Goal: Task Accomplishment & Management: Manage account settings

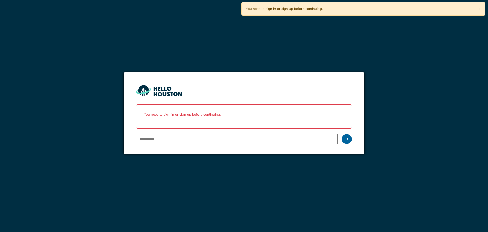
type input "**********"
click at [350, 141] on div at bounding box center [347, 139] width 10 height 10
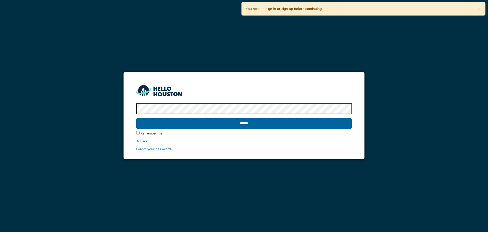
click at [338, 119] on input "******" at bounding box center [243, 123] width 215 height 11
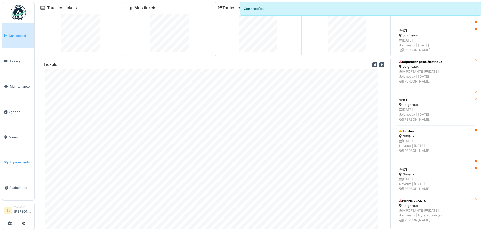
click at [19, 160] on span "Équipements" at bounding box center [21, 162] width 22 height 5
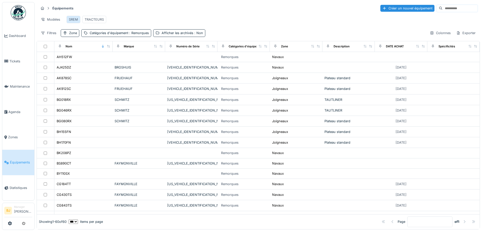
click at [75, 19] on div "SREM" at bounding box center [73, 19] width 9 height 5
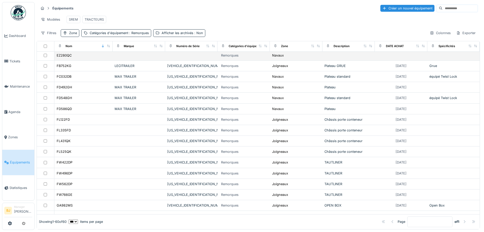
scroll to position [497, 0]
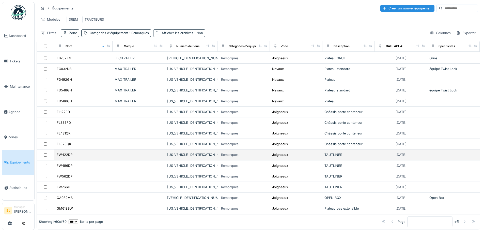
click at [114, 149] on td at bounding box center [139, 154] width 52 height 11
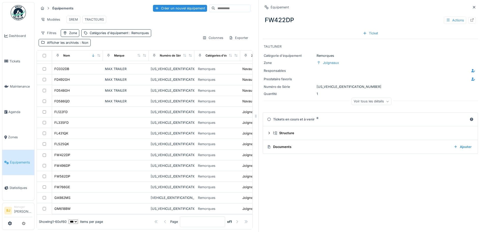
click at [374, 100] on div "Voir tous les détails" at bounding box center [372, 101] width 40 height 7
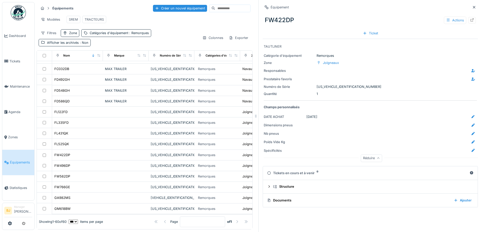
scroll to position [4, 0]
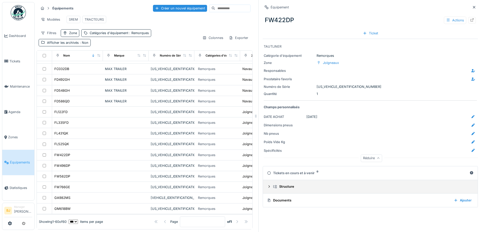
click at [298, 187] on summary "Structure" at bounding box center [370, 186] width 211 height 9
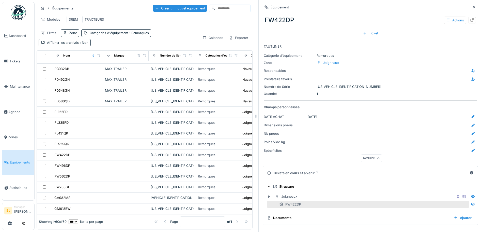
click at [298, 186] on summary "Structure" at bounding box center [370, 186] width 211 height 9
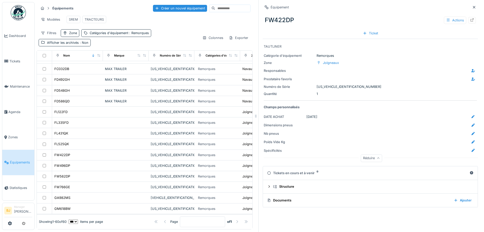
click at [291, 205] on div "Équipement FW422DP Actions Ticket TAUTLINER Catégorie d'équipement Remorques Zo…" at bounding box center [370, 105] width 215 height 211
click at [370, 154] on div "Réduire" at bounding box center [371, 157] width 21 height 7
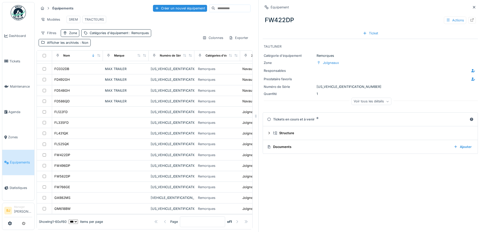
click at [365, 98] on div "Voir tous les détails" at bounding box center [372, 101] width 40 height 7
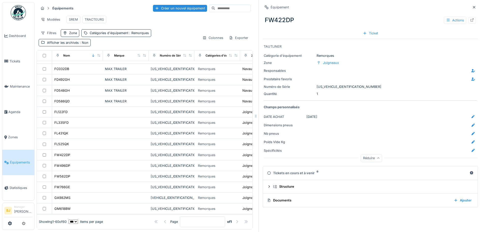
scroll to position [0, 0]
click at [447, 21] on div "Actions" at bounding box center [455, 20] width 22 height 7
click at [422, 24] on div "FW422DP Actions" at bounding box center [370, 19] width 215 height 13
click at [470, 19] on icon at bounding box center [472, 19] width 4 height 3
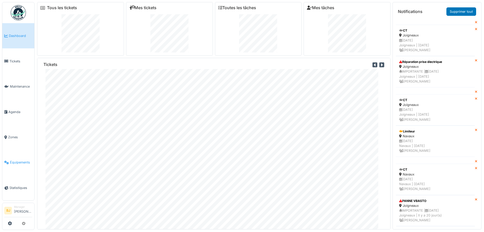
click at [17, 160] on span "Équipements" at bounding box center [21, 162] width 22 height 5
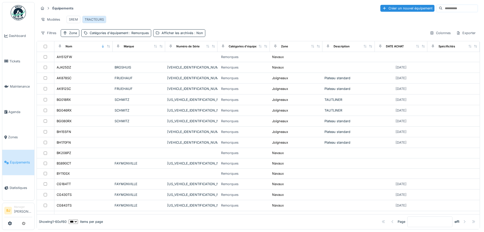
click at [96, 18] on div "TRACTEURS" at bounding box center [94, 19] width 19 height 5
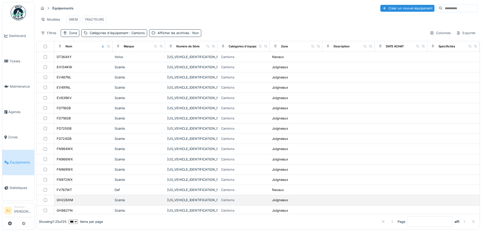
click at [93, 199] on td "GH226XM" at bounding box center [83, 200] width 58 height 10
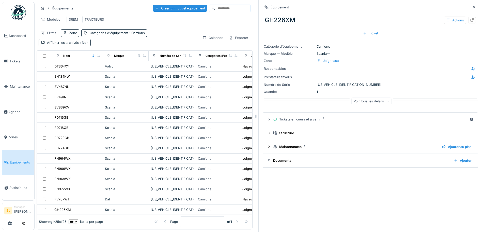
click at [361, 97] on div "Voir tous les détails" at bounding box center [371, 102] width 215 height 16
click at [360, 105] on div "Voir tous les détails" at bounding box center [372, 101] width 40 height 7
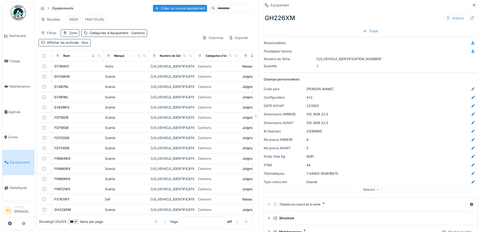
scroll to position [50, 0]
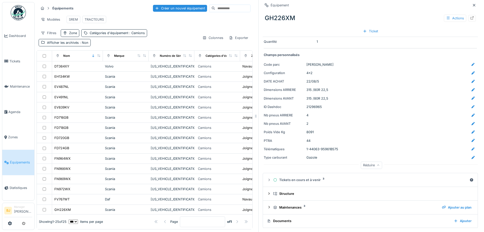
click at [367, 163] on div "Réduire" at bounding box center [371, 164] width 21 height 7
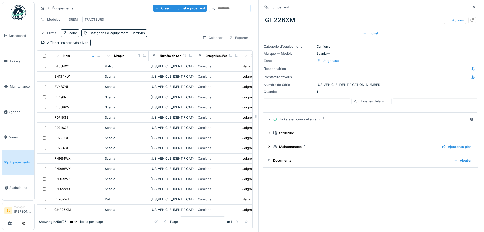
scroll to position [0, 0]
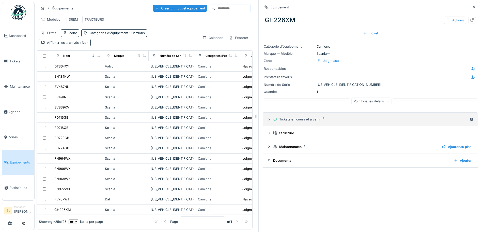
click at [366, 124] on summary "Tickets en cours et à venir 3" at bounding box center [370, 118] width 211 height 9
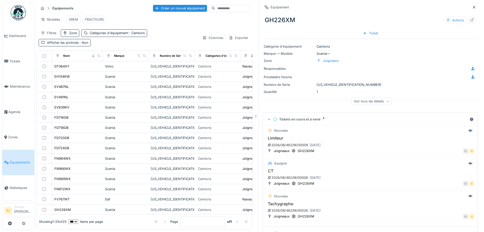
click at [358, 102] on div "Voir tous les détails" at bounding box center [372, 101] width 40 height 7
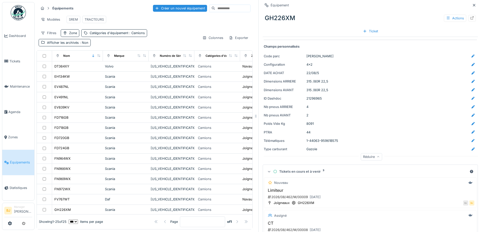
scroll to position [51, 0]
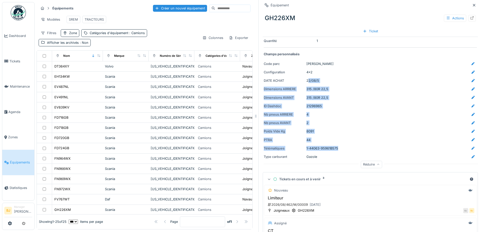
drag, startPoint x: 305, startPoint y: 83, endPoint x: 335, endPoint y: 148, distance: 71.9
click at [335, 148] on div "Catégorie d'équipement Camions Marque — Modèle Scania — Zone Joigneaux Responsa…" at bounding box center [370, 79] width 215 height 182
click at [392, 130] on div "8091" at bounding box center [392, 131] width 171 height 6
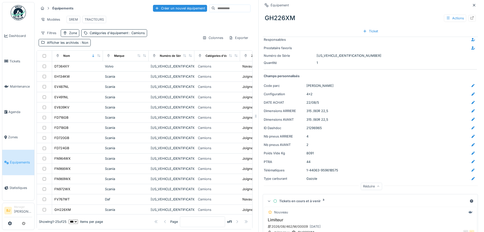
scroll to position [0, 0]
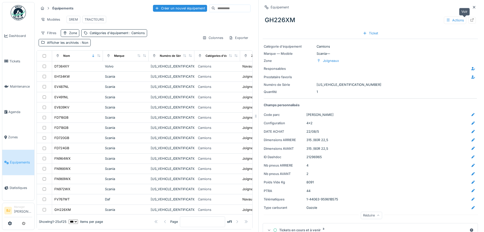
click at [470, 18] on icon at bounding box center [472, 19] width 4 height 3
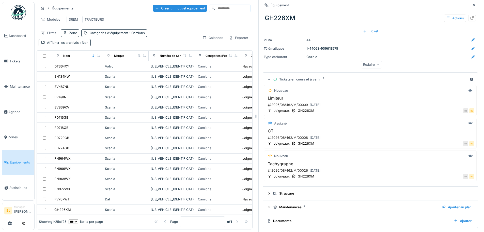
click at [369, 64] on div "Réduire" at bounding box center [371, 64] width 21 height 7
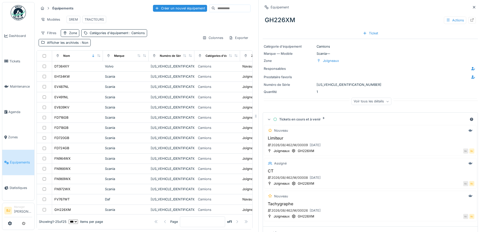
click at [375, 101] on div "Voir tous les détails" at bounding box center [372, 101] width 40 height 7
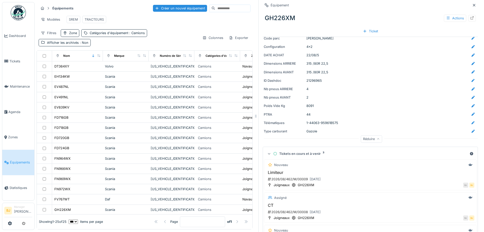
click at [374, 137] on div "Réduire" at bounding box center [371, 138] width 21 height 7
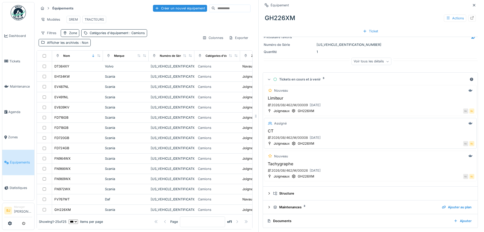
scroll to position [4, 0]
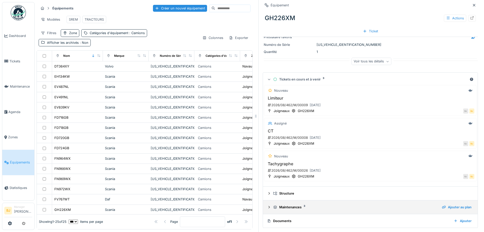
click at [278, 204] on div "Maintenances 3" at bounding box center [355, 206] width 165 height 5
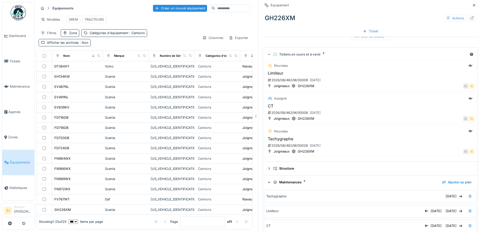
scroll to position [89, 0]
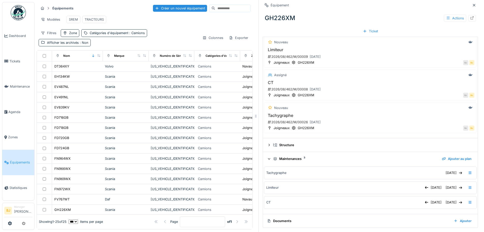
click at [293, 156] on div "Maintenances 3" at bounding box center [355, 158] width 165 height 5
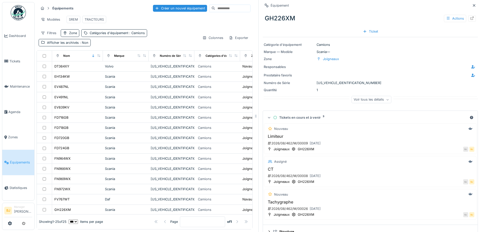
scroll to position [0, 0]
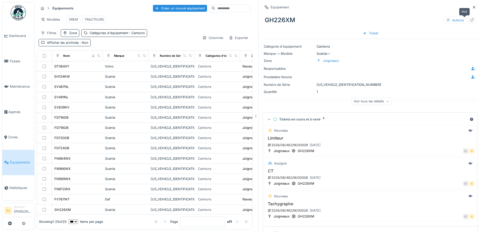
click at [470, 18] on icon at bounding box center [472, 19] width 4 height 3
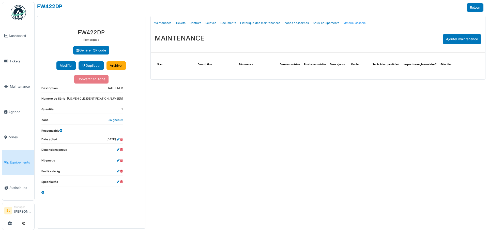
click at [344, 25] on link "Matériel associé" at bounding box center [354, 23] width 26 height 12
select select "***"
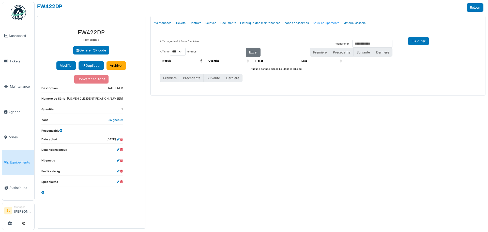
click at [321, 25] on link "Sous-équipements" at bounding box center [326, 23] width 31 height 12
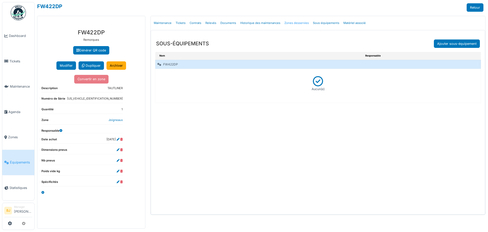
click at [288, 25] on link "Zones desservies" at bounding box center [296, 23] width 28 height 12
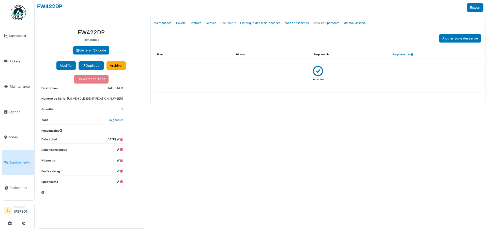
click at [223, 23] on link "Documents" at bounding box center [228, 23] width 20 height 12
select select "***"
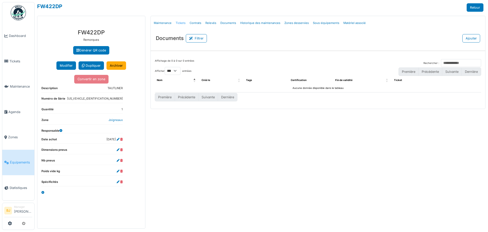
click at [174, 20] on link "Tickets" at bounding box center [181, 23] width 14 height 12
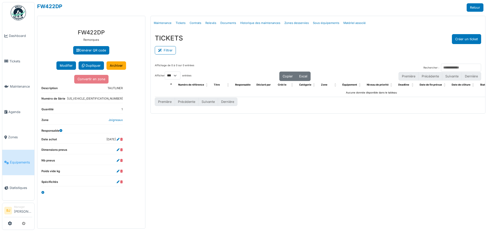
select select "***"
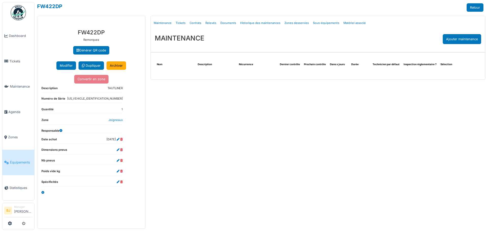
click at [234, 171] on div "Menu [GEOGRAPHIC_DATA] Maintenance Tickets Contrats Relevés Documents Historiqu…" at bounding box center [318, 122] width 340 height 213
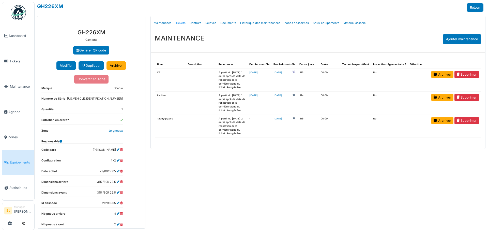
click at [182, 23] on link "Tickets" at bounding box center [181, 23] width 14 height 12
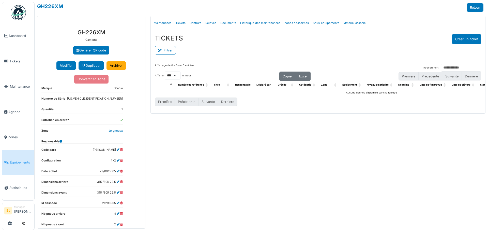
select select "***"
drag, startPoint x: 301, startPoint y: 191, endPoint x: 296, endPoint y: 174, distance: 18.0
click at [301, 191] on div "Menu Détails Maintenance Tickets Contrats Relevés Documents Historique des main…" at bounding box center [318, 122] width 340 height 213
click at [185, 22] on link "Tickets" at bounding box center [181, 23] width 14 height 12
select select "***"
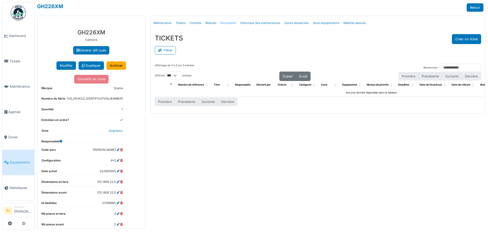
click at [227, 24] on link "Documents" at bounding box center [228, 23] width 20 height 12
select select "***"
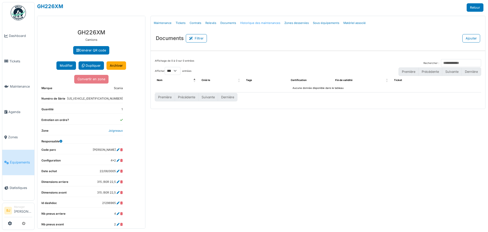
click at [259, 23] on link "Historique des maintenances" at bounding box center [260, 23] width 44 height 12
select select "***"
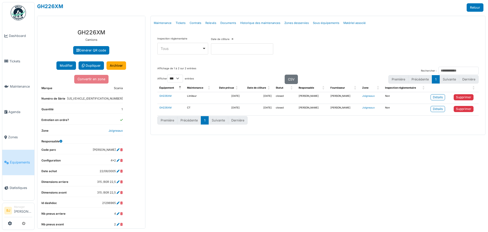
drag, startPoint x: 231, startPoint y: 104, endPoint x: 245, endPoint y: 107, distance: 14.4
click at [232, 104] on td "[DATE]" at bounding box center [228, 109] width 28 height 12
click at [445, 108] on link "Détails" at bounding box center [438, 109] width 14 height 6
click at [267, 143] on div "Menu [GEOGRAPHIC_DATA] Maintenance Tickets Contrats Relevés Documents Historiqu…" at bounding box center [318, 122] width 340 height 213
click at [442, 97] on div "Détails" at bounding box center [438, 97] width 10 height 5
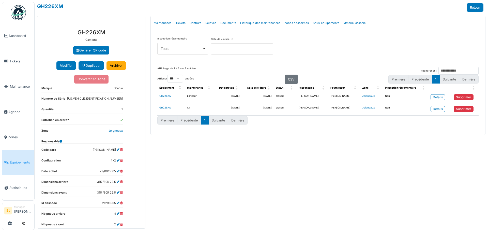
click at [371, 157] on div "Menu Détails Maintenance Tickets Contrats Relevés Documents Historique des main…" at bounding box center [318, 122] width 340 height 213
click at [169, 25] on link "Maintenance" at bounding box center [163, 23] width 22 height 12
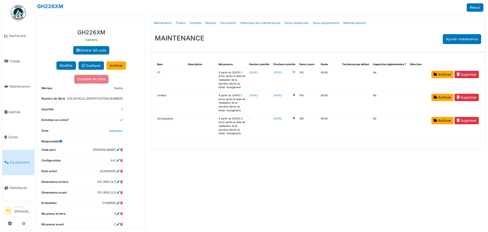
drag, startPoint x: 289, startPoint y: 177, endPoint x: 283, endPoint y: 178, distance: 6.2
click at [283, 178] on div "Menu Détails Maintenance Tickets Contrats Relevés Documents Historique des main…" at bounding box center [318, 122] width 340 height 213
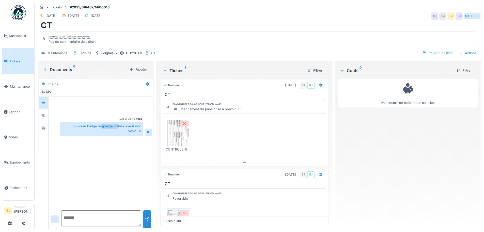
drag, startPoint x: 99, startPoint y: 125, endPoint x: 116, endPoint y: 125, distance: 17.3
click at [116, 125] on div "nouveau badge télépéage installé +vérif doc véhicule" at bounding box center [101, 129] width 83 height 14
click at [116, 134] on div "nouveau badge télépéage installé +vérif doc véhicule" at bounding box center [101, 129] width 83 height 14
click at [170, 132] on img at bounding box center [178, 132] width 23 height 25
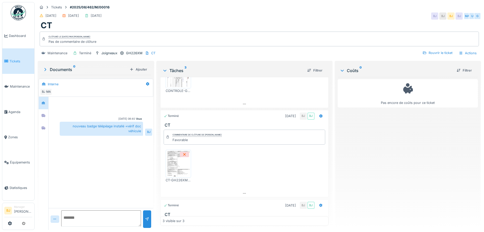
scroll to position [88, 0]
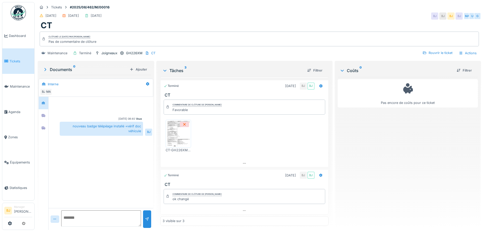
click at [180, 138] on img at bounding box center [178, 133] width 23 height 25
drag, startPoint x: 186, startPoint y: 110, endPoint x: 214, endPoint y: 110, distance: 27.7
click at [214, 110] on div "OK, Changement du pare-brise à prévoir -BE" at bounding box center [208, 109] width 70 height 5
click at [225, 141] on div "CONTROLE-GH-226-XM-040825.pdf" at bounding box center [244, 135] width 161 height 41
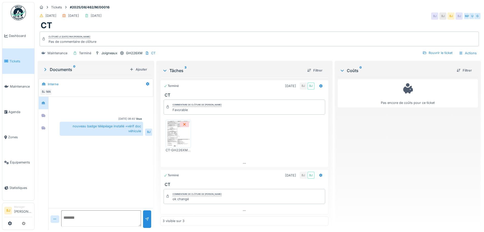
scroll to position [4, 0]
drag, startPoint x: 176, startPoint y: 196, endPoint x: 191, endPoint y: 196, distance: 15.3
click at [191, 196] on div "ok changé" at bounding box center [197, 198] width 49 height 5
click at [209, 196] on div "ok changé" at bounding box center [197, 198] width 49 height 5
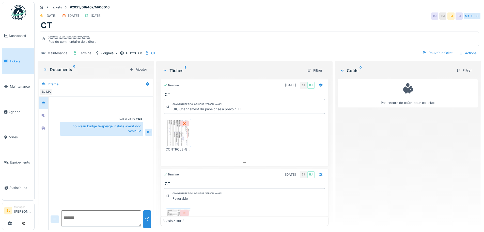
click at [53, 216] on div at bounding box center [55, 218] width 4 height 5
click at [61, 208] on div "Fichier…" at bounding box center [62, 207] width 21 height 8
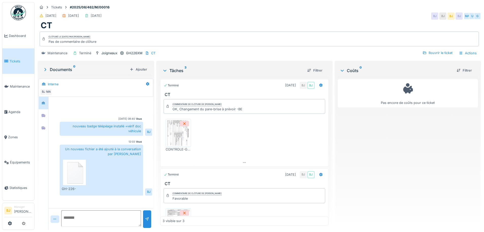
click at [81, 172] on img at bounding box center [74, 171] width 23 height 25
click at [238, 138] on div "CONTROLE-GH-226-XM-040825.pdf" at bounding box center [244, 135] width 161 height 41
click at [105, 215] on textarea at bounding box center [101, 218] width 80 height 16
type textarea "**********"
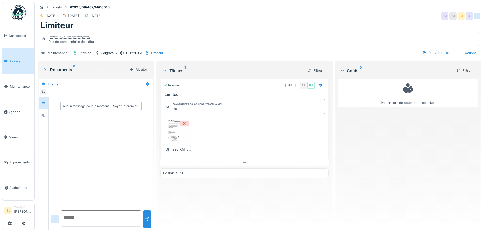
click at [181, 130] on img at bounding box center [178, 132] width 23 height 25
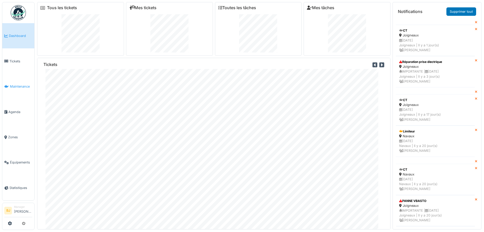
click at [20, 89] on link "Maintenance" at bounding box center [18, 86] width 32 height 25
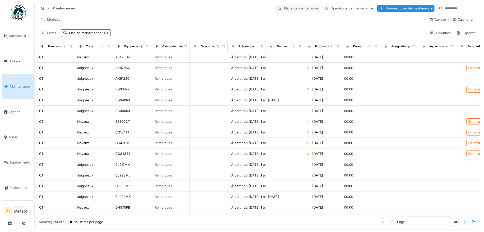
click at [296, 9] on div "Plans de maintenance" at bounding box center [298, 8] width 44 height 7
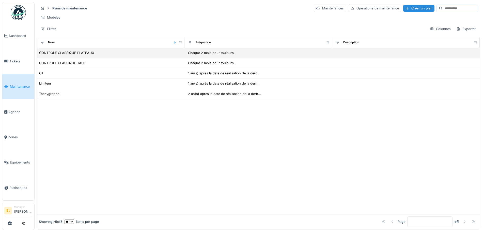
click at [107, 55] on div "CONTROLE CLASSIQUE PLATEAUX" at bounding box center [111, 52] width 144 height 5
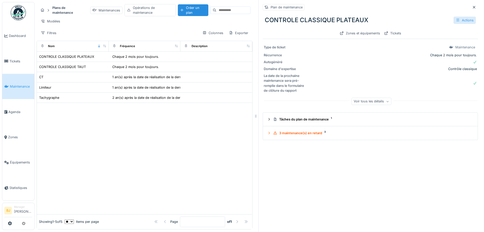
click at [460, 21] on div "Actions" at bounding box center [465, 20] width 22 height 7
click at [452, 38] on div "Gérer les équipements" at bounding box center [440, 39] width 46 height 8
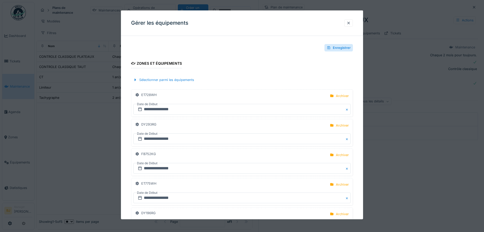
click at [437, 149] on div at bounding box center [242, 116] width 484 height 232
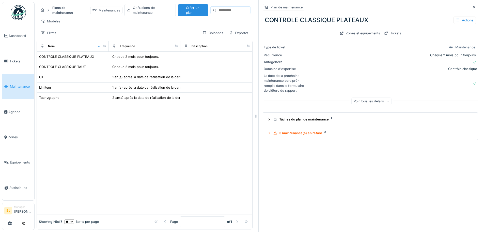
click at [90, 132] on div at bounding box center [145, 158] width 216 height 111
drag, startPoint x: 469, startPoint y: 7, endPoint x: 464, endPoint y: 8, distance: 4.7
click at [471, 7] on div at bounding box center [475, 7] width 8 height 6
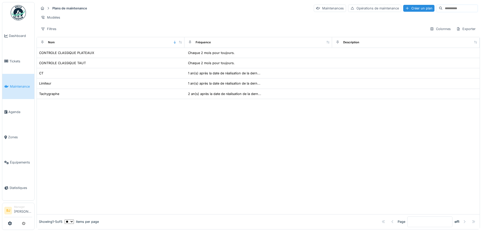
click at [281, 137] on div at bounding box center [258, 156] width 443 height 115
click at [161, 118] on div at bounding box center [258, 156] width 443 height 115
click at [403, 8] on div "Créer un plan" at bounding box center [418, 8] width 31 height 7
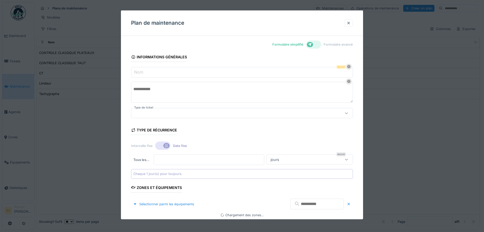
type input "****"
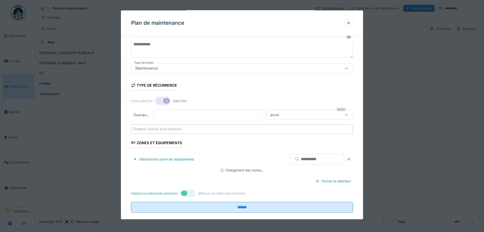
scroll to position [52, 0]
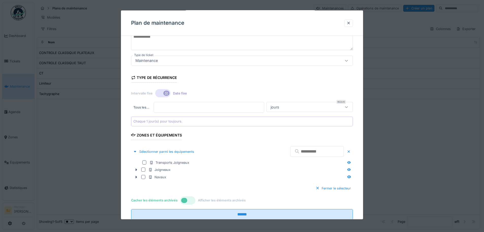
click at [158, 94] on div at bounding box center [162, 93] width 15 height 8
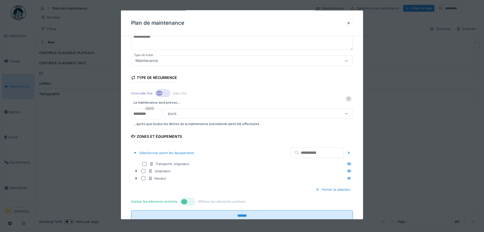
click at [158, 94] on icon at bounding box center [159, 93] width 4 height 3
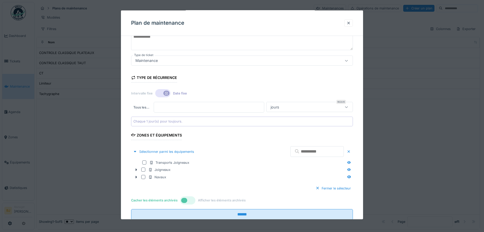
click at [158, 94] on div at bounding box center [162, 93] width 15 height 8
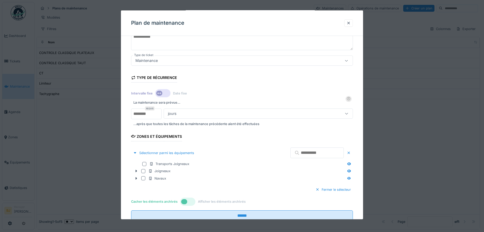
click at [158, 94] on icon at bounding box center [159, 93] width 4 height 3
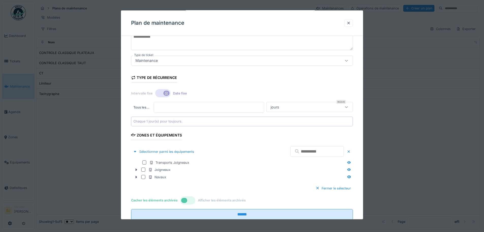
click at [149, 74] on div "Type de récurrence" at bounding box center [154, 78] width 46 height 9
click at [180, 81] on div "Type de récurrence Intervalle fixe Date fixe Tous les … * Requis jours ***** Ch…" at bounding box center [242, 98] width 222 height 56
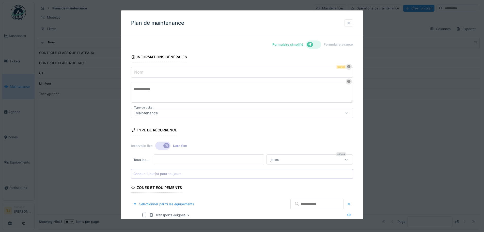
scroll to position [0, 0]
click at [167, 71] on input "Nom" at bounding box center [242, 72] width 222 height 11
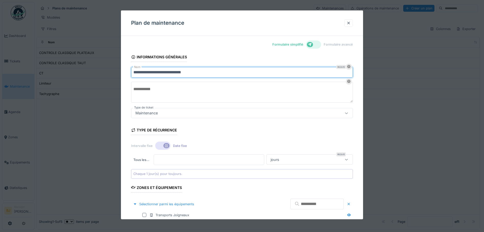
click at [163, 73] on input "**********" at bounding box center [242, 72] width 222 height 11
drag, startPoint x: 198, startPoint y: 72, endPoint x: 94, endPoint y: 60, distance: 105.0
click at [94, 60] on div "**********" at bounding box center [260, 115] width 450 height 231
type input "**********"
click at [179, 95] on textarea at bounding box center [242, 92] width 222 height 21
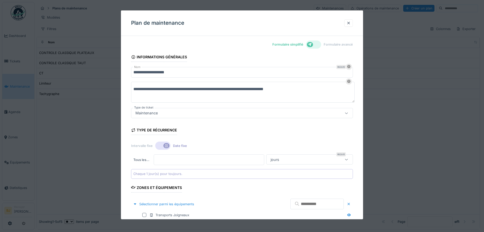
click at [268, 89] on textarea "**********" at bounding box center [243, 92] width 224 height 21
drag, startPoint x: 305, startPoint y: 88, endPoint x: 133, endPoint y: 92, distance: 171.7
click at [133, 92] on textarea "**********" at bounding box center [243, 92] width 224 height 21
click at [271, 88] on textarea "**********" at bounding box center [243, 92] width 224 height 21
type textarea "**********"
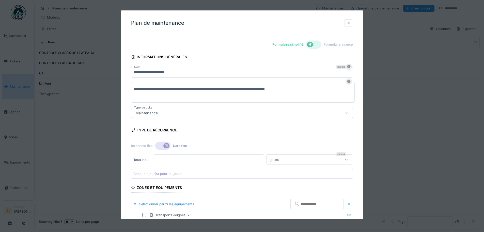
click at [236, 112] on div "Maintenance" at bounding box center [228, 113] width 191 height 6
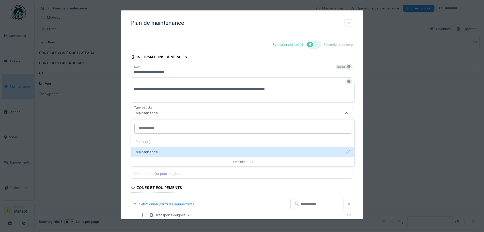
click at [236, 112] on div "Maintenance" at bounding box center [228, 113] width 191 height 6
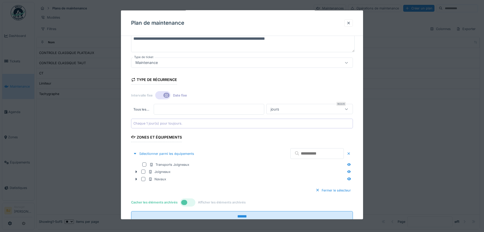
scroll to position [51, 0]
click at [303, 107] on div "jours" at bounding box center [304, 109] width 70 height 6
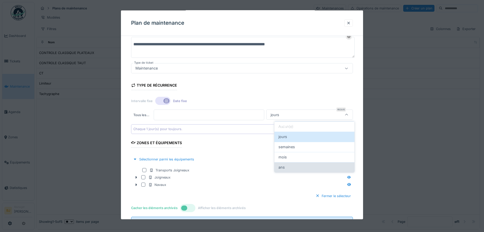
click at [307, 166] on div "ans" at bounding box center [315, 167] width 72 height 6
type input "******"
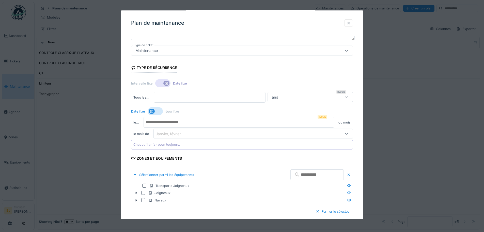
scroll to position [70, 0]
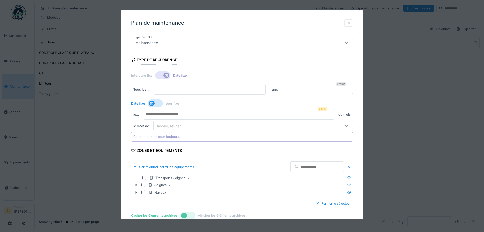
click at [167, 74] on icon at bounding box center [166, 75] width 4 height 3
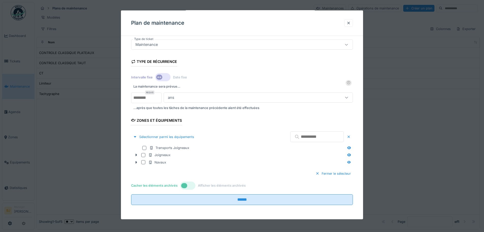
click at [282, 105] on div "...après que toutes les tâches de la maintenance précédente aient été effectuées" at bounding box center [242, 107] width 222 height 7
click at [303, 136] on input "text" at bounding box center [317, 136] width 53 height 11
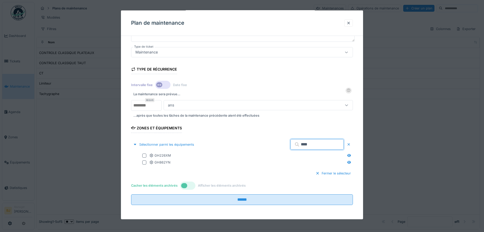
scroll to position [54, 0]
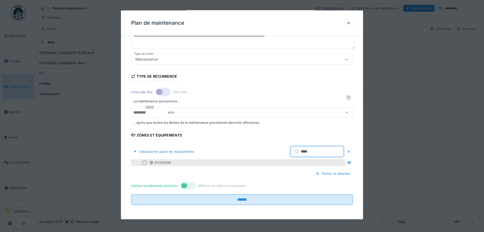
type input "****"
click at [145, 162] on div at bounding box center [144, 162] width 4 height 4
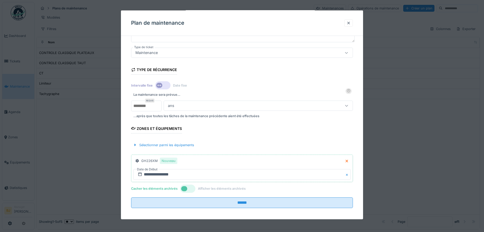
scroll to position [63, 0]
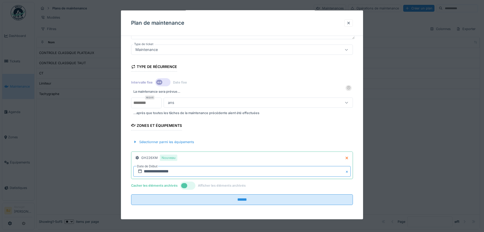
click at [221, 172] on input "**********" at bounding box center [241, 171] width 217 height 11
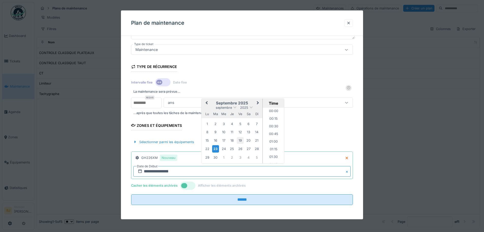
scroll to position [342, 0]
click at [258, 102] on span "Next Month" at bounding box center [258, 103] width 0 height 6
click at [258, 102] on button "Next Month" at bounding box center [259, 104] width 8 height 8
click at [257, 155] on div "30" at bounding box center [256, 157] width 7 height 7
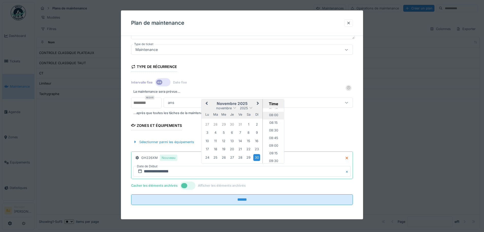
click at [275, 114] on li "08:00" at bounding box center [274, 116] width 22 height 8
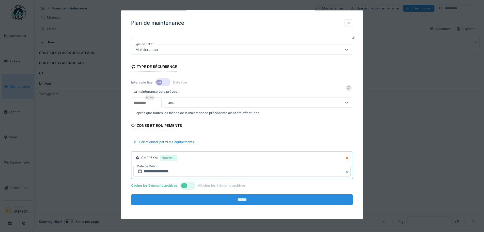
click at [229, 200] on input "******" at bounding box center [242, 199] width 222 height 11
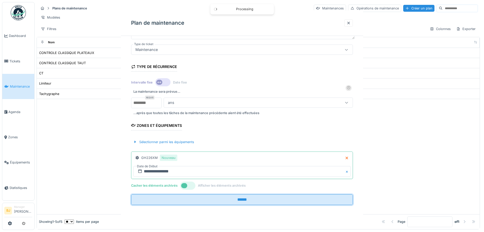
scroll to position [0, 0]
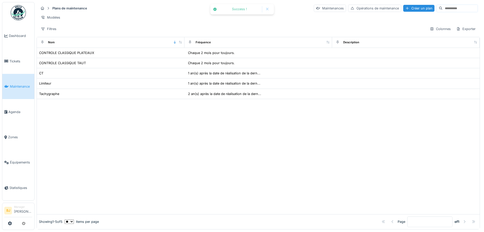
click at [260, 131] on div at bounding box center [258, 156] width 443 height 115
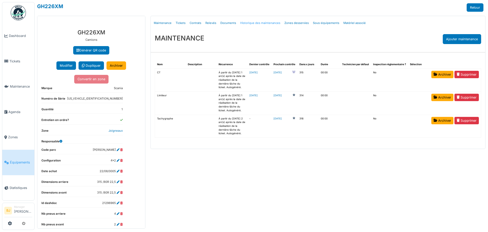
click at [254, 23] on link "Historique des maintenances" at bounding box center [260, 23] width 44 height 12
select select "***"
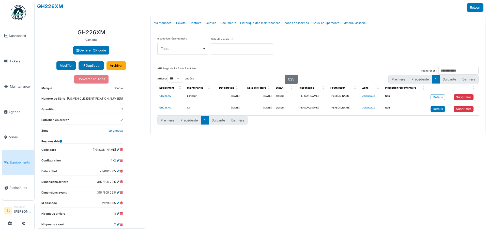
click at [435, 108] on div "Détails" at bounding box center [438, 109] width 10 height 5
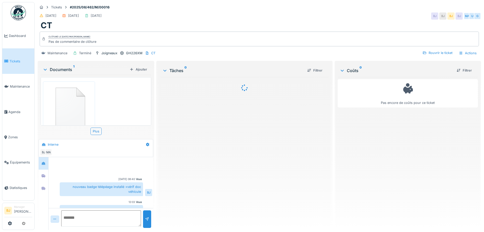
scroll to position [68, 0]
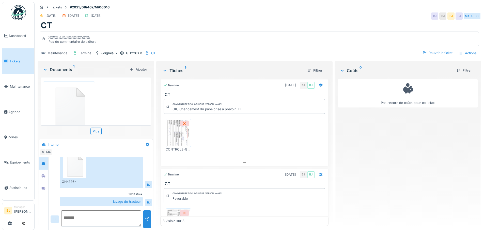
click at [183, 137] on img at bounding box center [178, 132] width 23 height 25
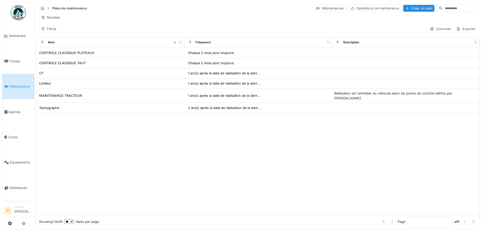
scroll to position [3, 0]
click at [243, 132] on div at bounding box center [258, 163] width 443 height 101
click at [12, 222] on icon at bounding box center [10, 223] width 4 height 4
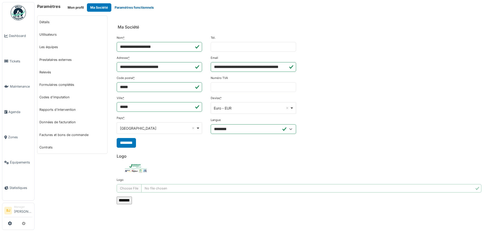
click at [124, 6] on button "Paramètres fonctionnels" at bounding box center [134, 7] width 46 height 8
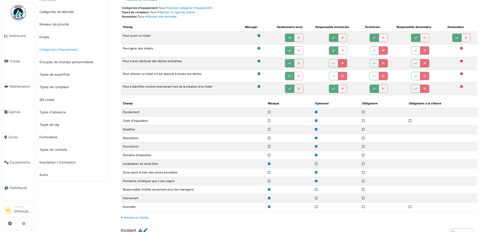
scroll to position [102, 0]
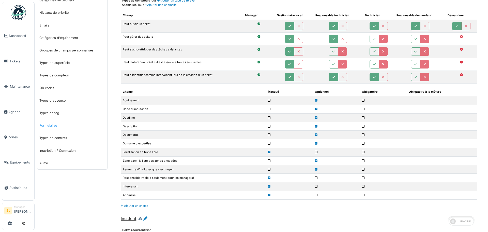
click at [63, 125] on link "Formulaires" at bounding box center [72, 125] width 70 height 12
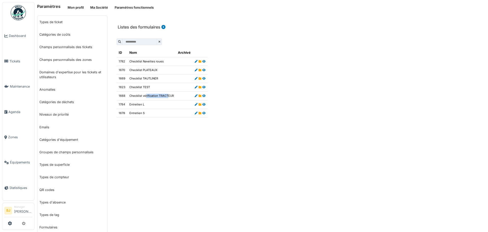
drag, startPoint x: 145, startPoint y: 96, endPoint x: 166, endPoint y: 95, distance: 21.1
click at [166, 95] on td "Checklist vérification TRACTEUR" at bounding box center [151, 95] width 49 height 9
click at [163, 125] on div "**********" at bounding box center [299, 79] width 373 height 94
click at [14, 86] on span "Maintenance" at bounding box center [21, 86] width 22 height 5
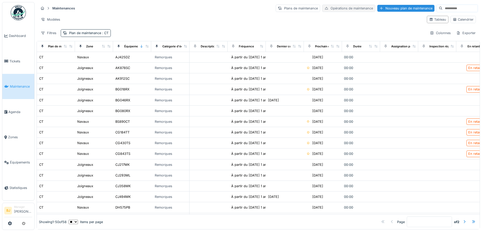
click at [348, 8] on div "Opérations de maintenance" at bounding box center [348, 8] width 53 height 7
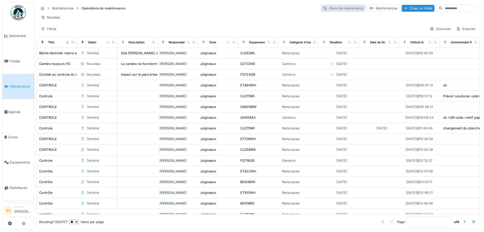
click at [323, 7] on div "Plans de maintenance" at bounding box center [343, 8] width 44 height 7
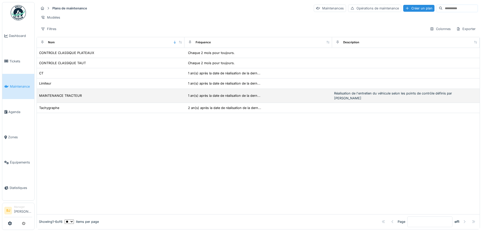
click at [294, 102] on td "1 an(s) après la date de réalisation de la dern..." at bounding box center [259, 96] width 148 height 14
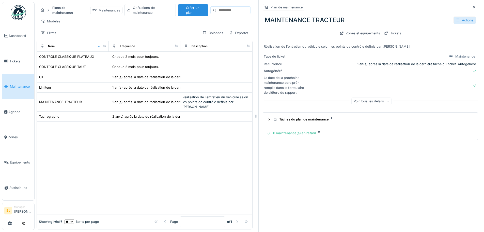
click at [465, 19] on div "Actions" at bounding box center [465, 20] width 22 height 7
click at [443, 32] on div "Modifier" at bounding box center [440, 32] width 46 height 8
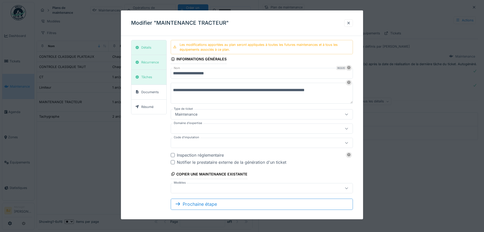
click at [214, 130] on div at bounding box center [251, 129] width 156 height 6
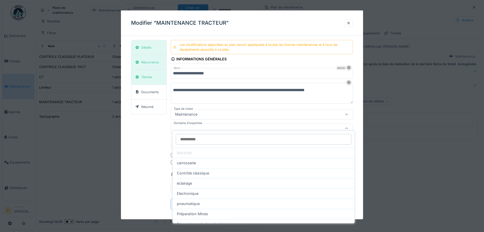
scroll to position [5, 0]
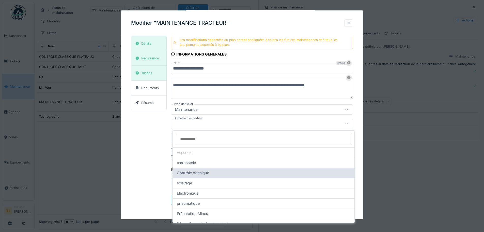
click at [215, 173] on div "Contrôle classique" at bounding box center [264, 173] width 174 height 6
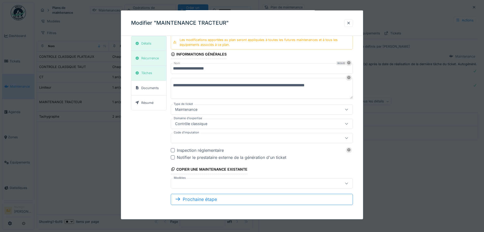
click at [261, 123] on div "Contrôle classique" at bounding box center [251, 124] width 156 height 6
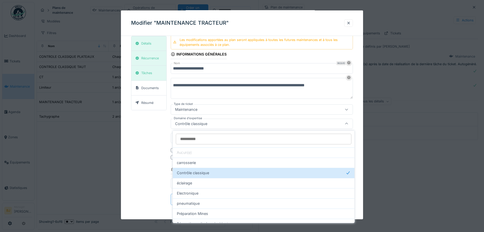
click at [172, 121] on div "**********" at bounding box center [242, 122] width 222 height 174
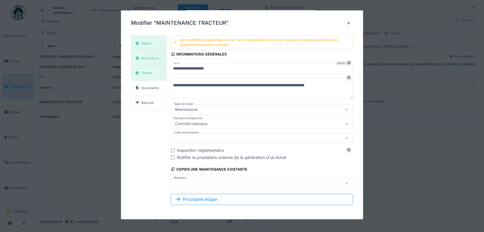
click at [185, 140] on div at bounding box center [251, 138] width 156 height 6
click at [205, 122] on div "Contrôle classique" at bounding box center [191, 124] width 36 height 6
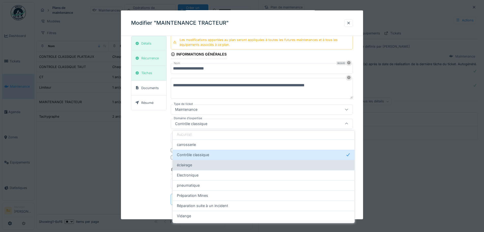
scroll to position [25, 0]
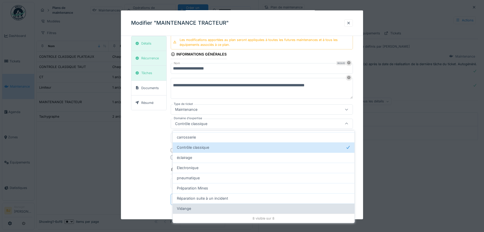
click at [207, 211] on div "Vidange" at bounding box center [264, 208] width 174 height 6
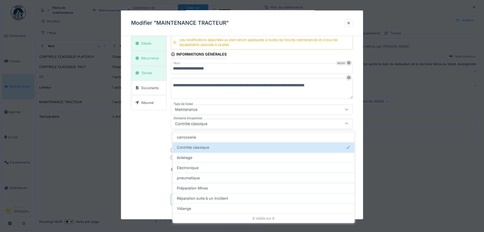
type input "****"
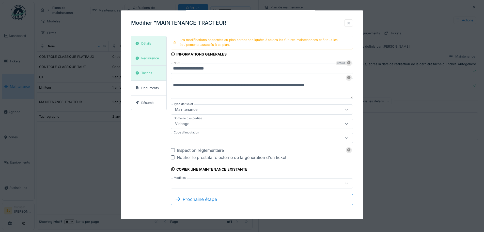
scroll to position [4, 0]
click at [209, 184] on div at bounding box center [251, 183] width 156 height 6
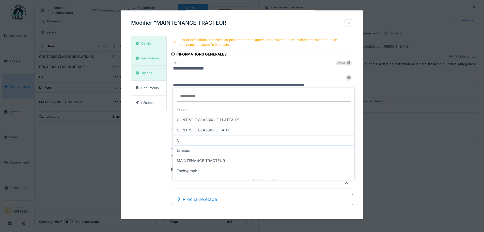
click at [281, 158] on div "MAINTENANCE TRACTEUR" at bounding box center [264, 161] width 174 height 6
type input "**********"
type input "*****"
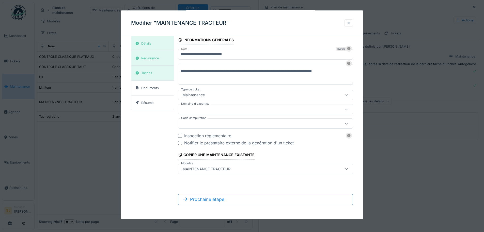
click at [265, 169] on div "MAINTENANCE TRACTEUR" at bounding box center [255, 169] width 149 height 6
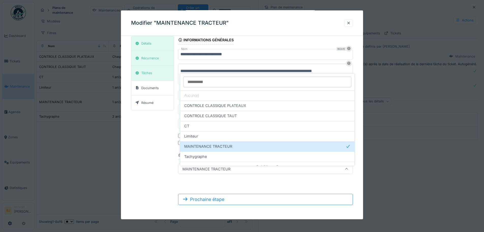
click at [265, 168] on div "MAINTENANCE TRACTEUR" at bounding box center [255, 169] width 149 height 6
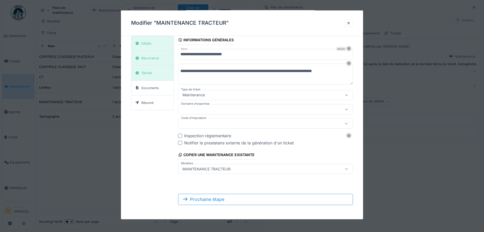
click at [265, 168] on div "MAINTENANCE TRACTEUR" at bounding box center [255, 169] width 149 height 6
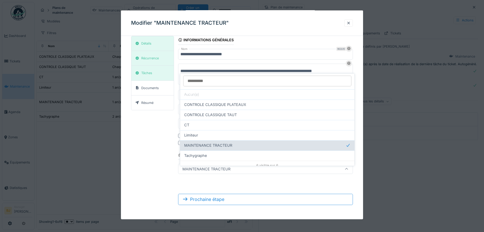
scroll to position [0, 0]
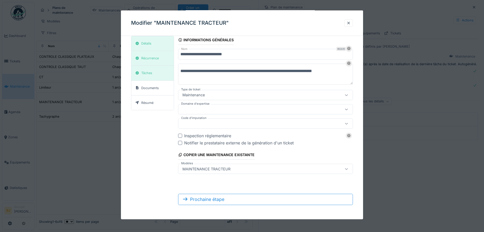
click at [239, 178] on form "**********" at bounding box center [265, 122] width 175 height 174
drag, startPoint x: 239, startPoint y: 178, endPoint x: 253, endPoint y: 178, distance: 14.2
click at [244, 179] on form "**********" at bounding box center [265, 122] width 175 height 174
click at [285, 178] on form "**********" at bounding box center [265, 122] width 175 height 174
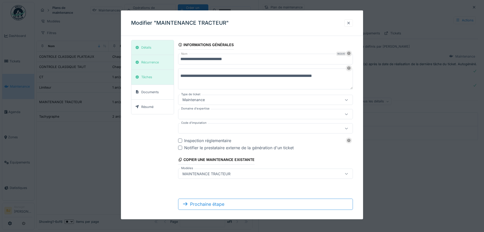
click at [351, 22] on div at bounding box center [349, 23] width 4 height 5
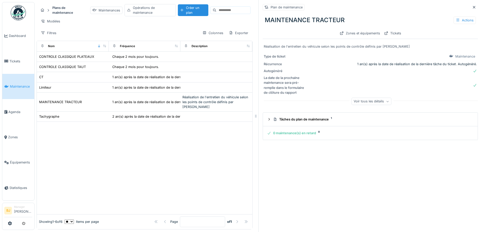
drag, startPoint x: 458, startPoint y: 18, endPoint x: 457, endPoint y: 21, distance: 3.1
click at [458, 18] on div "Actions" at bounding box center [465, 20] width 22 height 7
click at [435, 30] on div "Modifier" at bounding box center [440, 32] width 46 height 8
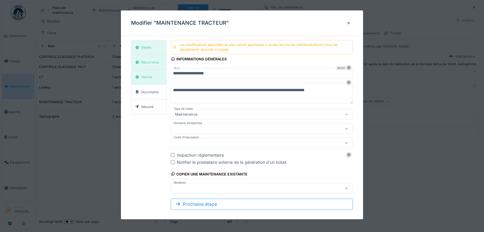
click at [243, 127] on div at bounding box center [251, 129] width 156 height 6
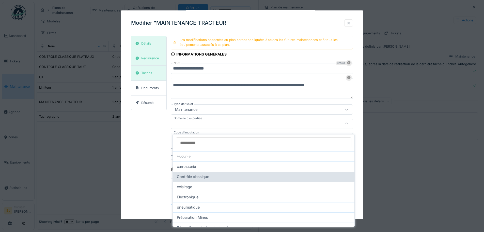
scroll to position [25, 0]
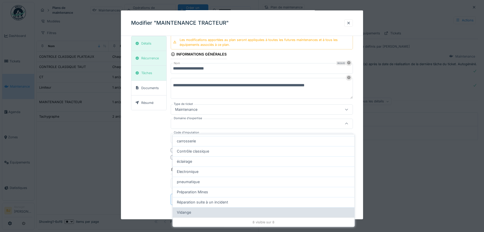
click at [220, 209] on div "Vidange" at bounding box center [264, 212] width 174 height 6
type input "****"
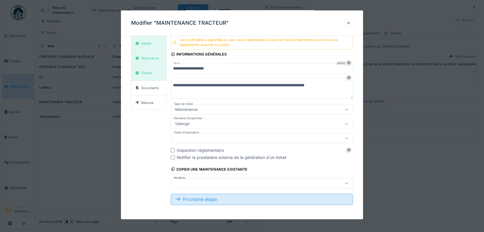
click at [237, 193] on form "**********" at bounding box center [262, 122] width 182 height 174
click at [242, 201] on div "Prochaine étape" at bounding box center [262, 198] width 182 height 11
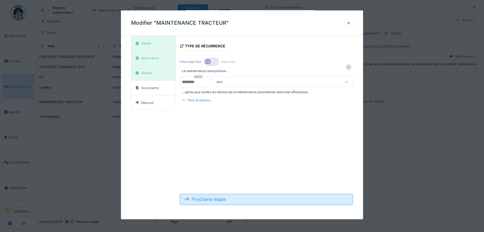
drag, startPoint x: 218, startPoint y: 200, endPoint x: 222, endPoint y: 199, distance: 4.6
click at [219, 200] on div "Prochaine étape" at bounding box center [266, 198] width 173 height 11
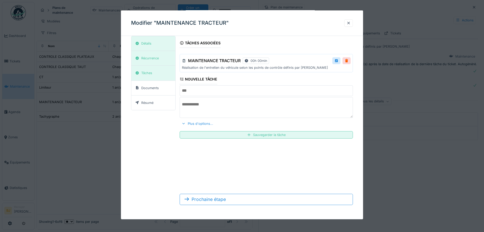
click at [215, 92] on input "text" at bounding box center [266, 90] width 173 height 11
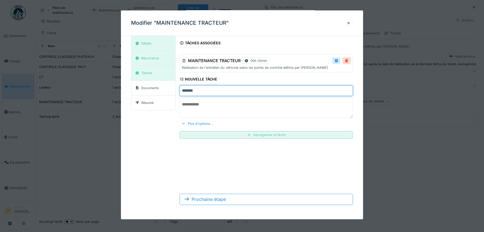
type input "*******"
click at [233, 134] on div "Sauvegarder la tâche" at bounding box center [266, 134] width 173 height 7
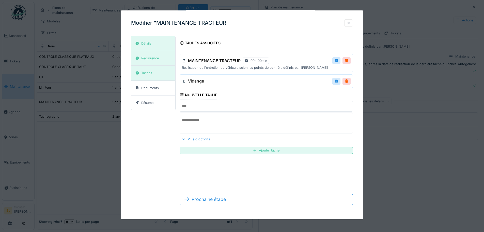
click at [216, 108] on input "text" at bounding box center [266, 106] width 173 height 11
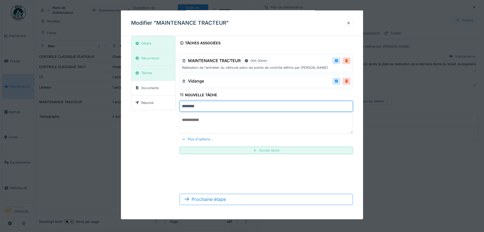
type input "********"
click at [253, 151] on div "Ajouter tâche" at bounding box center [266, 149] width 173 height 7
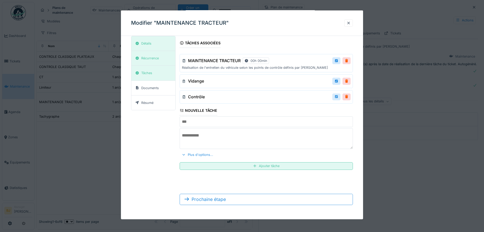
click at [337, 97] on div at bounding box center [337, 96] width 4 height 5
type input "********"
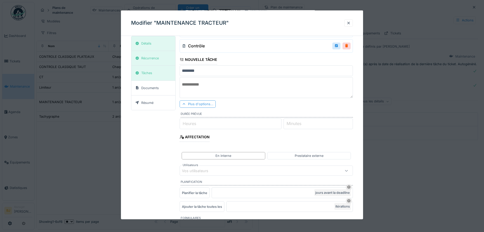
click at [204, 101] on div "Plus d'options..." at bounding box center [198, 103] width 36 height 7
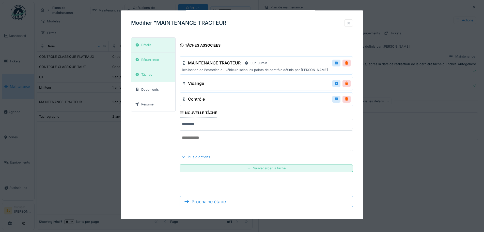
scroll to position [5, 0]
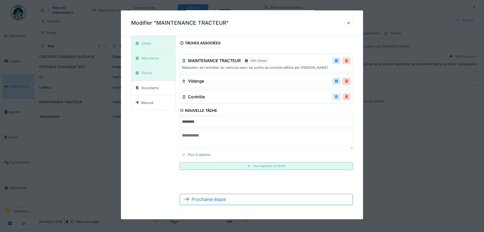
click at [338, 96] on div at bounding box center [337, 96] width 4 height 5
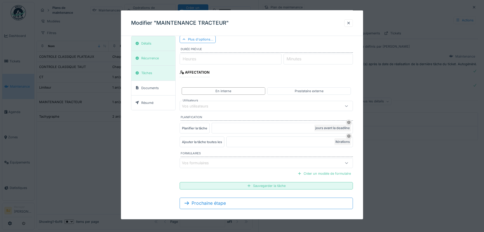
scroll to position [124, 0]
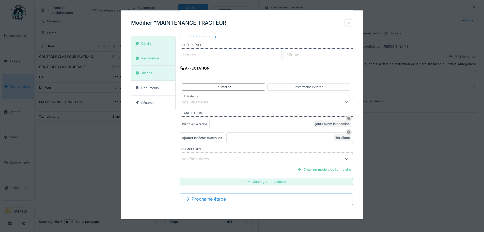
click at [209, 158] on div "Vos formulaires" at bounding box center [266, 159] width 173 height 10
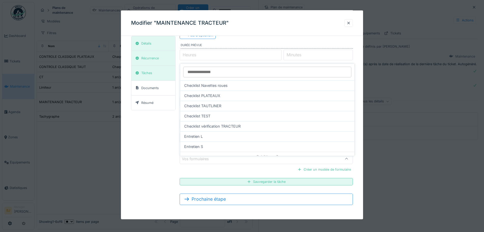
click at [209, 158] on div "Vos formulaires" at bounding box center [199, 159] width 34 height 6
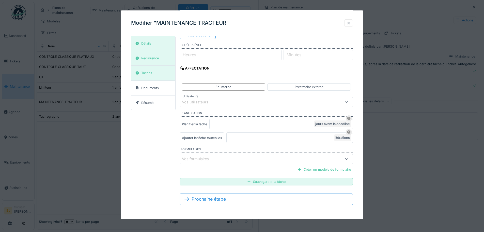
click at [209, 157] on div "Vos formulaires" at bounding box center [199, 159] width 34 height 6
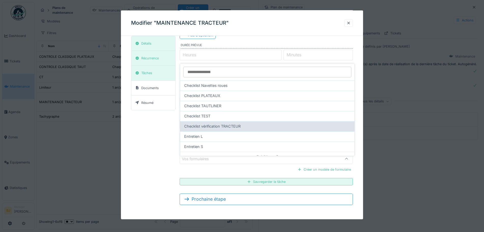
click at [217, 123] on span "Checklist vérification TRACTEUR" at bounding box center [212, 126] width 56 height 6
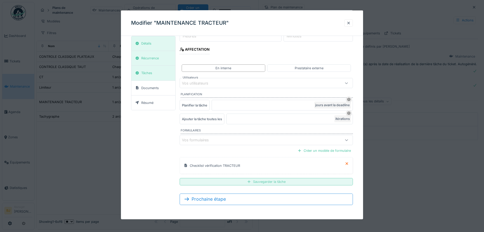
click at [264, 180] on div "Sauvegarder la tâche" at bounding box center [266, 181] width 173 height 7
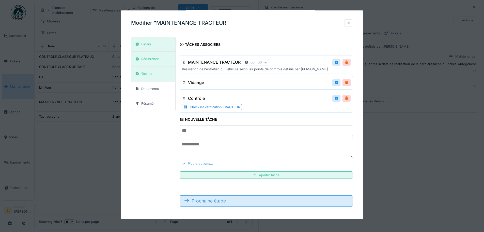
scroll to position [5, 0]
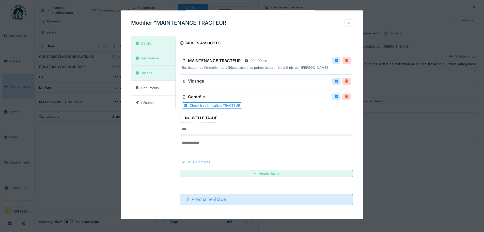
click at [283, 198] on div "Prochaine étape" at bounding box center [266, 198] width 173 height 11
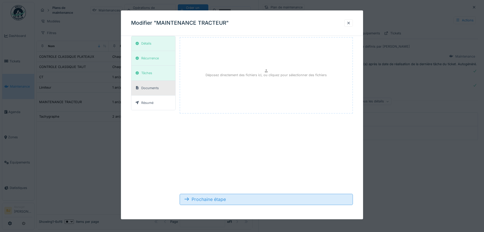
click at [258, 199] on div "Prochaine étape" at bounding box center [266, 198] width 173 height 11
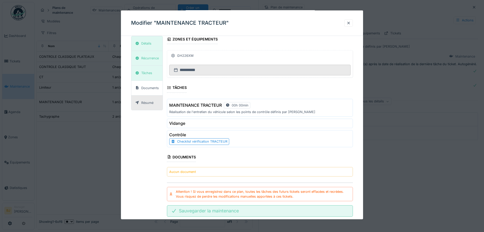
scroll to position [108, 0]
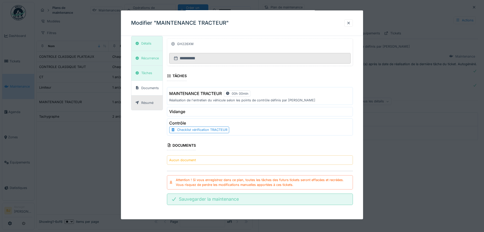
click at [240, 197] on div "Sauvegarder la maintenance" at bounding box center [260, 198] width 186 height 11
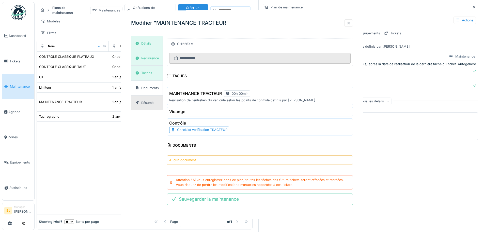
scroll to position [0, 0]
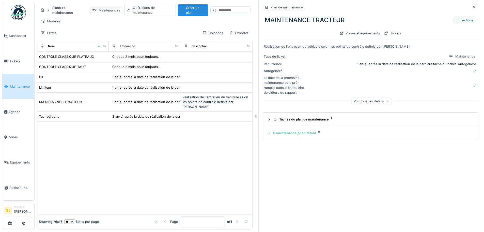
drag, startPoint x: 466, startPoint y: 17, endPoint x: 464, endPoint y: 21, distance: 4.4
click at [465, 18] on div "Actions" at bounding box center [465, 20] width 22 height 7
click at [452, 29] on div "Modifier" at bounding box center [440, 32] width 46 height 8
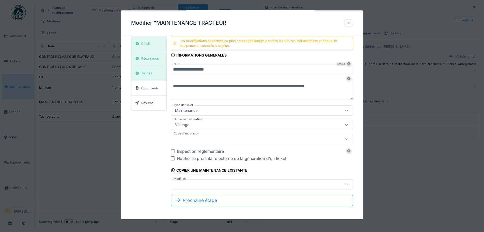
scroll to position [5, 0]
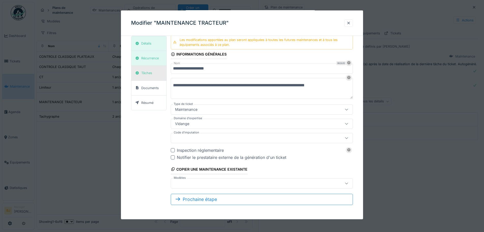
click at [155, 76] on div "Tâches" at bounding box center [148, 73] width 35 height 15
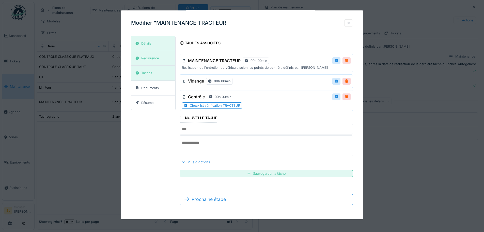
click at [347, 59] on div at bounding box center [347, 60] width 4 height 5
click at [341, 60] on div "Remove ?" at bounding box center [338, 60] width 26 height 7
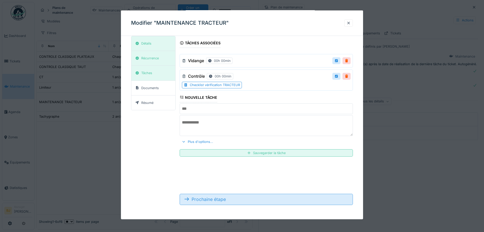
click at [230, 203] on div "Prochaine étape" at bounding box center [266, 198] width 173 height 11
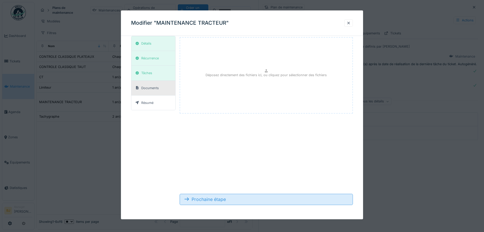
click at [232, 201] on div "Prochaine étape" at bounding box center [266, 198] width 173 height 11
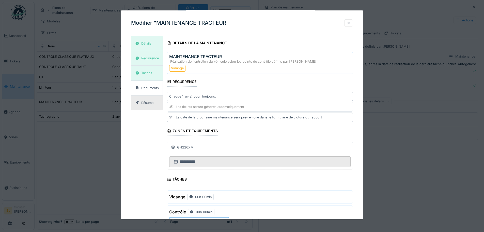
scroll to position [95, 0]
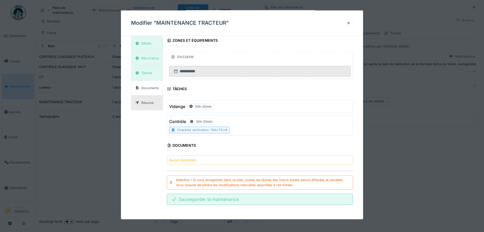
click at [241, 199] on div "Sauvegarder la maintenance" at bounding box center [260, 198] width 186 height 11
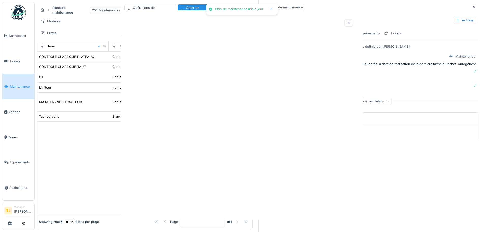
scroll to position [0, 0]
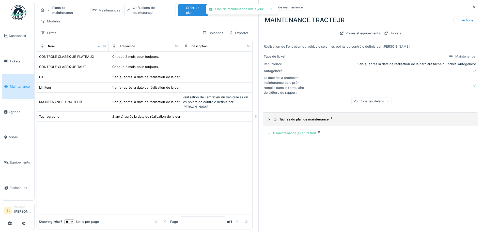
click at [310, 117] on div "Tâches du plan de maintenance 1" at bounding box center [372, 119] width 199 height 5
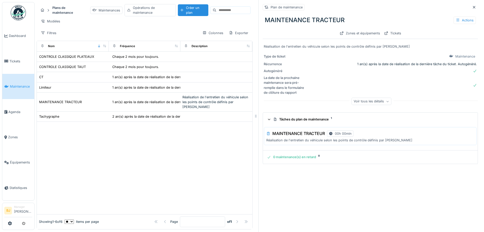
click at [310, 117] on div "Tâches du plan de maintenance 1" at bounding box center [372, 119] width 199 height 5
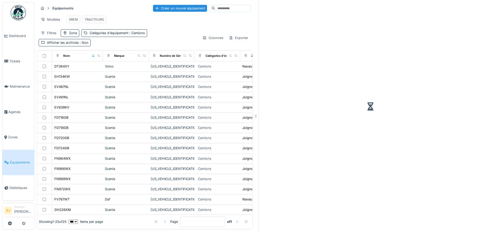
scroll to position [4, 0]
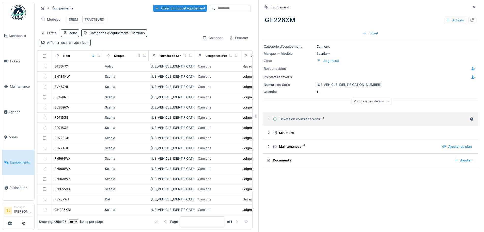
click at [349, 118] on div "Tickets en cours et à venir 4" at bounding box center [370, 118] width 195 height 5
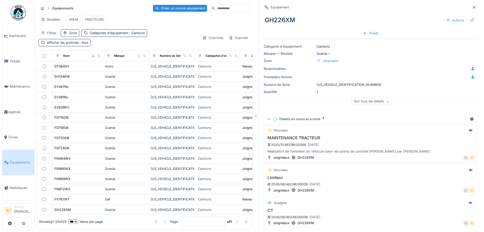
click at [370, 144] on div "2025/11/462/M/00066 [DATE]" at bounding box center [371, 144] width 208 height 6
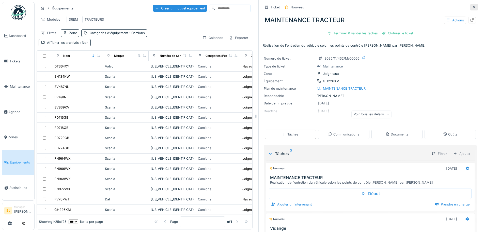
click at [471, 4] on div at bounding box center [475, 7] width 8 height 6
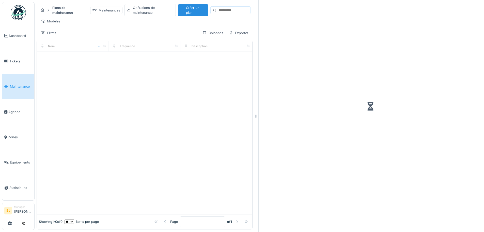
scroll to position [4, 0]
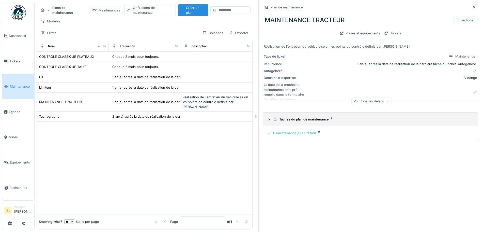
click at [300, 117] on div "Tâches du plan de maintenance 2" at bounding box center [372, 119] width 199 height 5
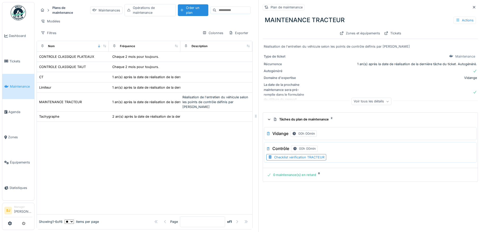
click at [299, 117] on div "Tâches du plan de maintenance 2" at bounding box center [372, 119] width 199 height 5
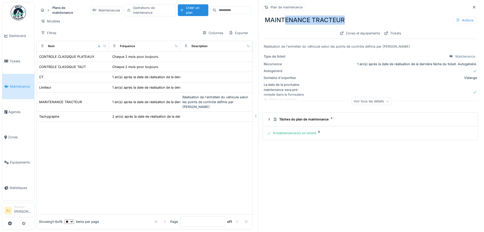
drag, startPoint x: 280, startPoint y: 18, endPoint x: 344, endPoint y: 8, distance: 65.1
click at [344, 11] on div "MAINTENANCE TRACTEUR Actions Zones et équipements Tickets" at bounding box center [370, 24] width 215 height 26
drag, startPoint x: 338, startPoint y: 155, endPoint x: 325, endPoint y: 137, distance: 22.0
click at [338, 155] on div "Plan de maintenance MAINTENANCE TRACTEUR Actions Zones et équipements Tickets R…" at bounding box center [371, 116] width 224 height 232
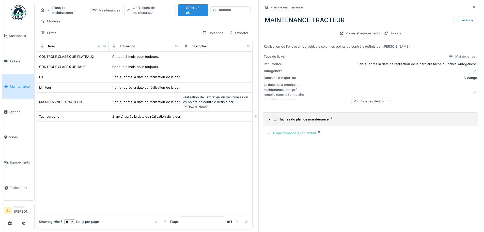
click at [309, 121] on details "Tâches du plan de maintenance 2" at bounding box center [370, 119] width 215 height 14
drag, startPoint x: 303, startPoint y: 115, endPoint x: 307, endPoint y: 121, distance: 7.2
click at [304, 117] on div "Tâches du plan de maintenance 2" at bounding box center [372, 119] width 199 height 5
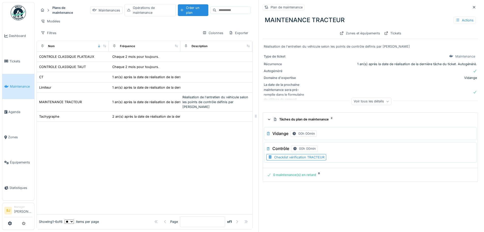
scroll to position [0, 0]
drag, startPoint x: 468, startPoint y: 5, endPoint x: 428, endPoint y: 7, distance: 40.2
click at [472, 5] on div at bounding box center [474, 7] width 4 height 5
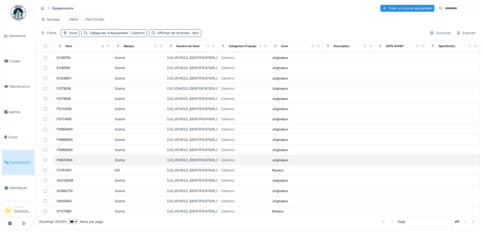
scroll to position [25, 0]
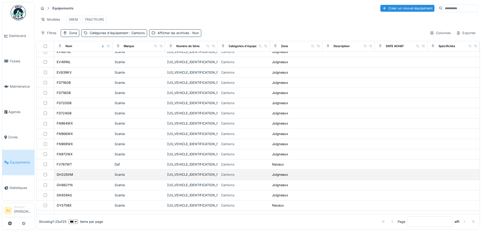
click at [85, 177] on div "GH226XM" at bounding box center [83, 174] width 54 height 5
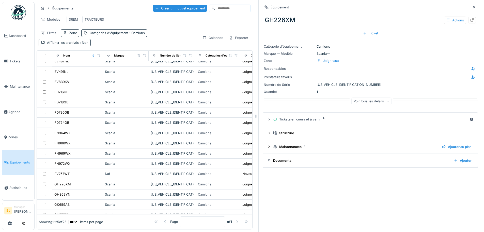
click at [351, 192] on div "Équipement GH226XM Actions Ticket Catégorie d'équipement Camions Marque — Modèl…" at bounding box center [371, 116] width 224 height 232
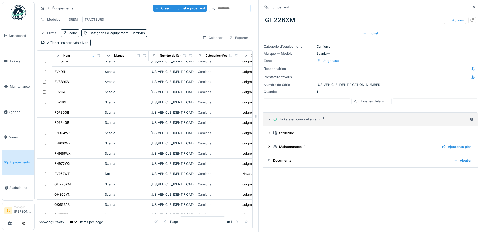
click at [306, 120] on div "Tickets en cours et à venir 4" at bounding box center [370, 119] width 194 height 5
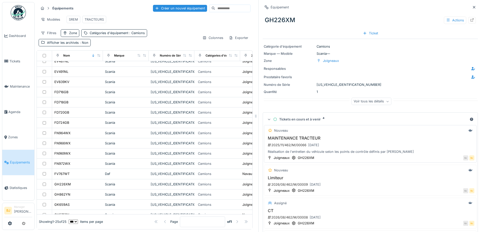
click at [377, 153] on div "Réalisation de l'entretien du véhicule selon les points de contrôle [PERSON_NAM…" at bounding box center [370, 151] width 208 height 5
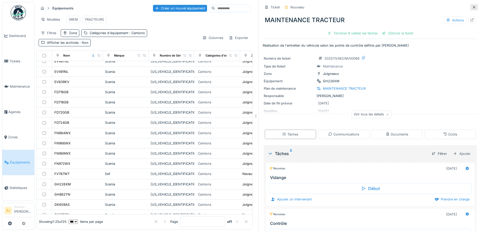
click at [472, 8] on icon at bounding box center [474, 7] width 4 height 3
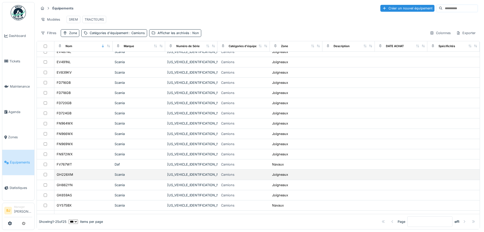
click at [85, 177] on div "GH226XM" at bounding box center [83, 174] width 54 height 5
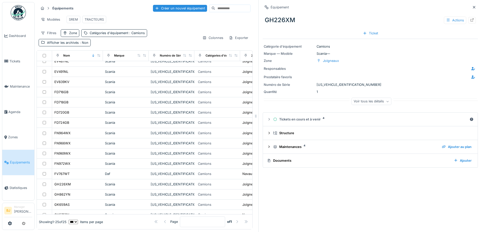
scroll to position [4, 0]
